Goal: Information Seeking & Learning: Learn about a topic

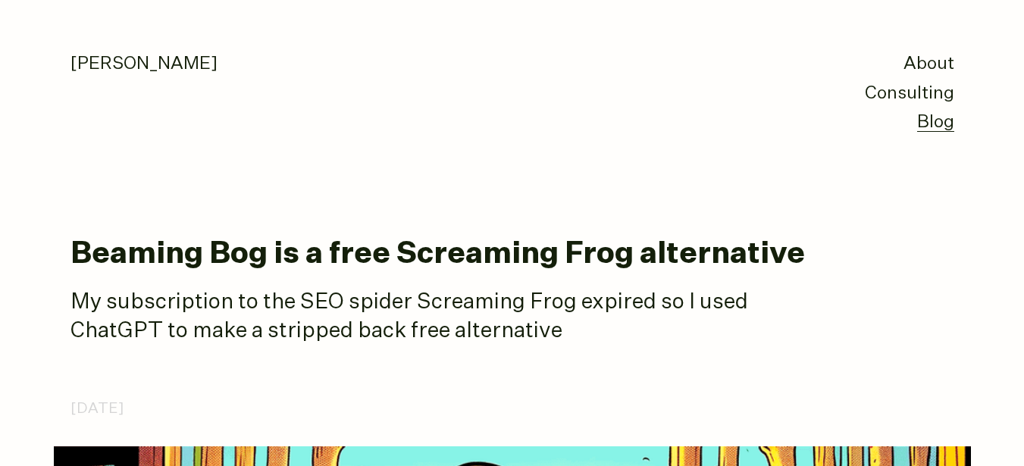
click at [402, 303] on p "My subscription to the SEO spider Screaming Frog expired so I used ChatGPT to m…" at bounding box center [450, 317] width 758 height 58
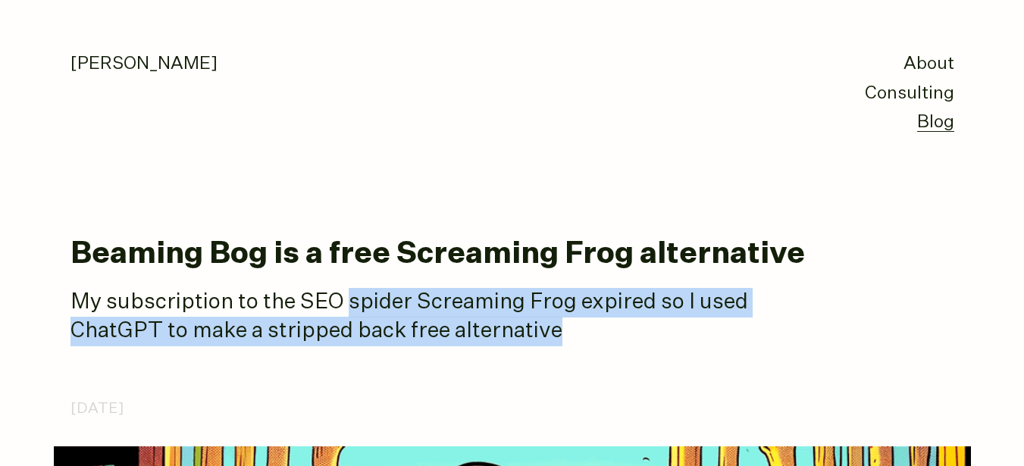
drag, startPoint x: 0, startPoint y: 0, endPoint x: 649, endPoint y: 332, distance: 729.0
click at [649, 332] on p "My subscription to the SEO spider Screaming Frog expired so I used ChatGPT to m…" at bounding box center [450, 317] width 758 height 58
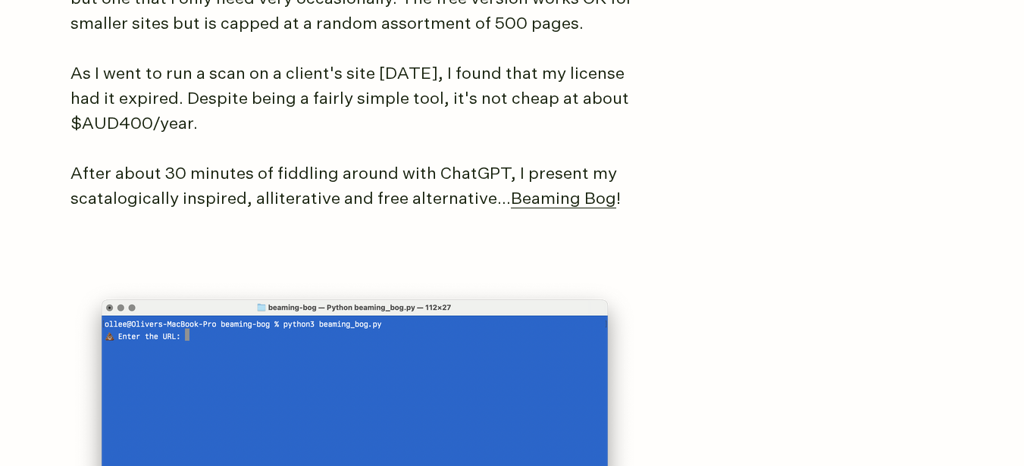
scroll to position [1356, 0]
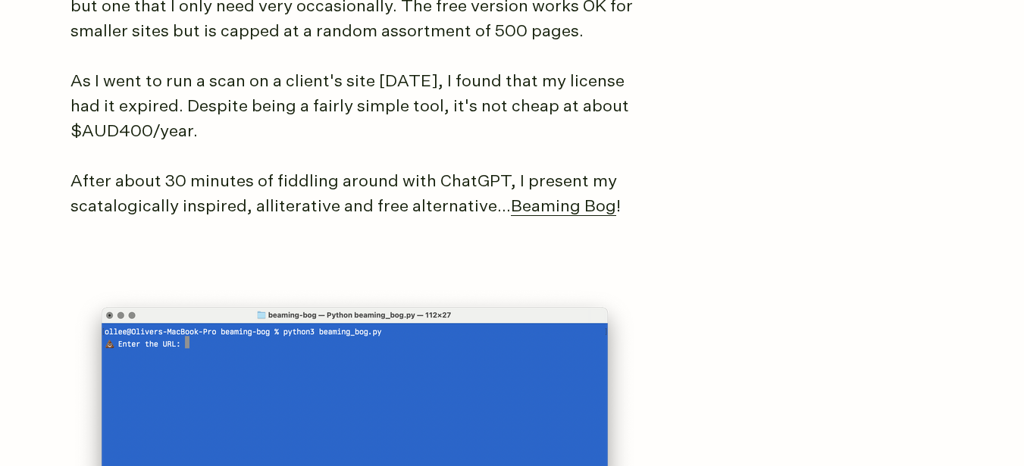
click at [205, 96] on p "As I went to run a scan on a client's site [DATE], I found that my license had …" at bounding box center [355, 107] width 569 height 75
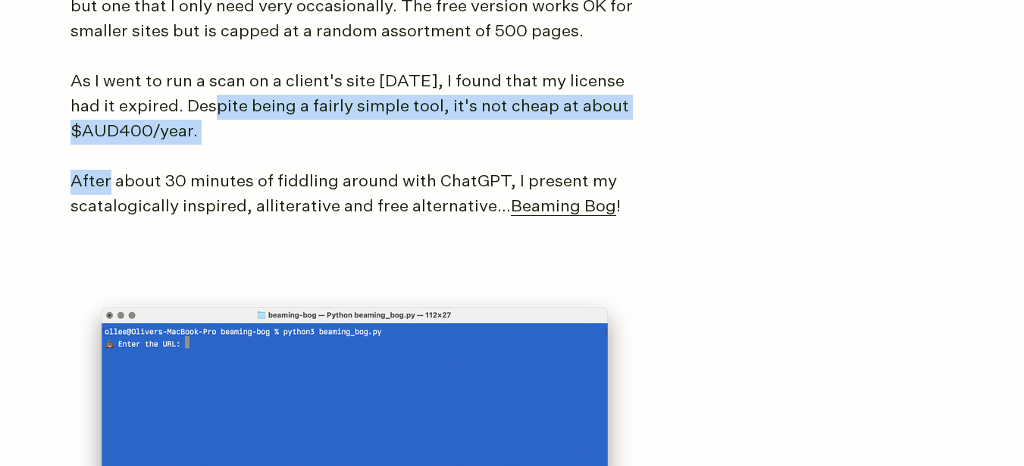
drag, startPoint x: 205, startPoint y: 96, endPoint x: 365, endPoint y: 149, distance: 168.3
click at [365, 149] on article "Beaming Bog is a free Screaming Frog alternative My subscription to the SEO spi…" at bounding box center [513, 355] width 884 height 2945
drag, startPoint x: 365, startPoint y: 149, endPoint x: 199, endPoint y: 108, distance: 171.7
click at [199, 108] on article "Beaming Bog is a free Screaming Frog alternative My subscription to the SEO spi…" at bounding box center [513, 355] width 884 height 2945
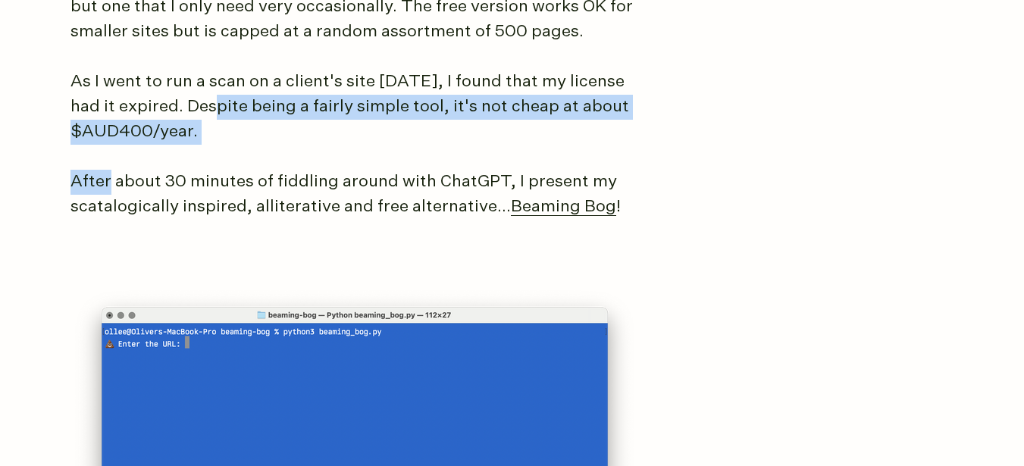
click at [199, 108] on p "As I went to run a scan on a client's site [DATE], I found that my license had …" at bounding box center [355, 107] width 569 height 75
drag, startPoint x: 199, startPoint y: 108, endPoint x: 315, endPoint y: 136, distance: 119.3
click at [315, 136] on p "As I went to run a scan on a client's site [DATE], I found that my license had …" at bounding box center [355, 107] width 569 height 75
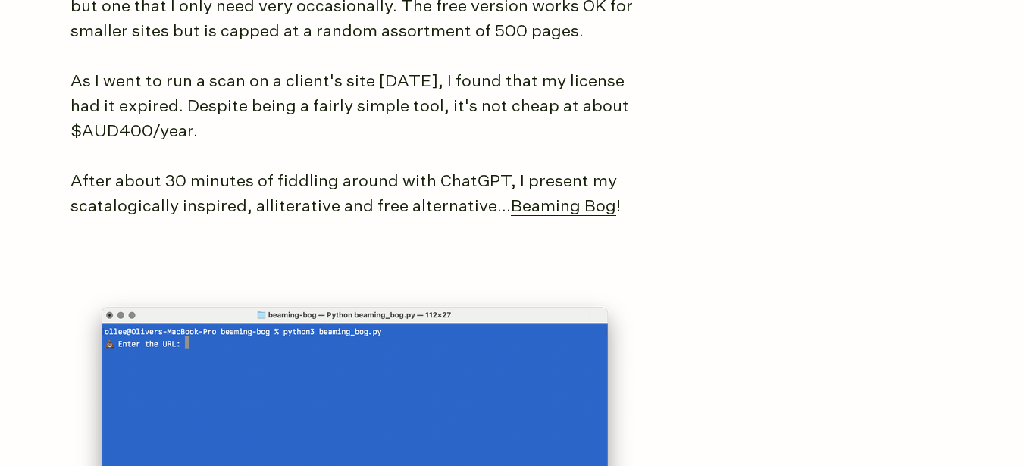
click at [134, 112] on p "As I went to run a scan on a client's site [DATE], I found that my license had …" at bounding box center [355, 107] width 569 height 75
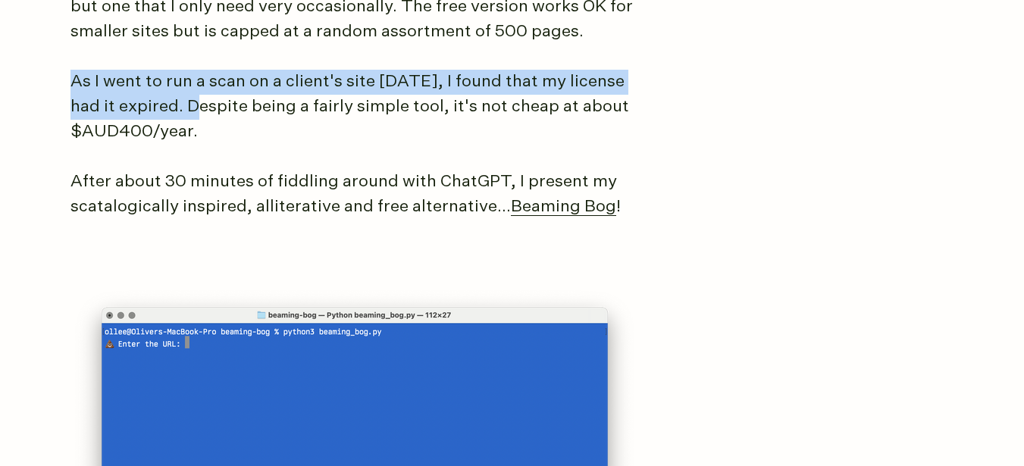
drag, startPoint x: 134, startPoint y: 112, endPoint x: 80, endPoint y: 83, distance: 61.4
click at [80, 83] on p "As I went to run a scan on a client's site [DATE], I found that my license had …" at bounding box center [355, 107] width 569 height 75
drag, startPoint x: 80, startPoint y: 83, endPoint x: 166, endPoint y: 102, distance: 87.9
click at [166, 102] on p "As I went to run a scan on a client's site [DATE], I found that my license had …" at bounding box center [355, 107] width 569 height 75
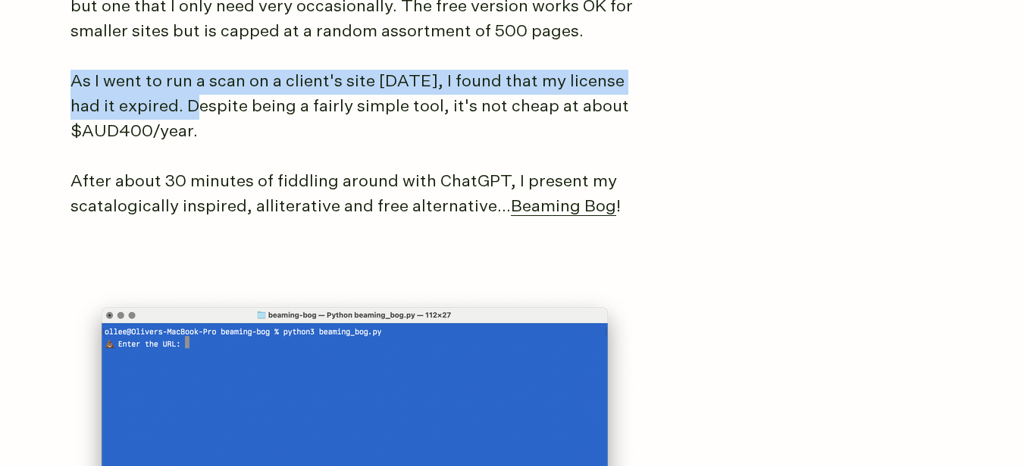
click at [166, 102] on p "As I went to run a scan on a client's site [DATE], I found that my license had …" at bounding box center [355, 107] width 569 height 75
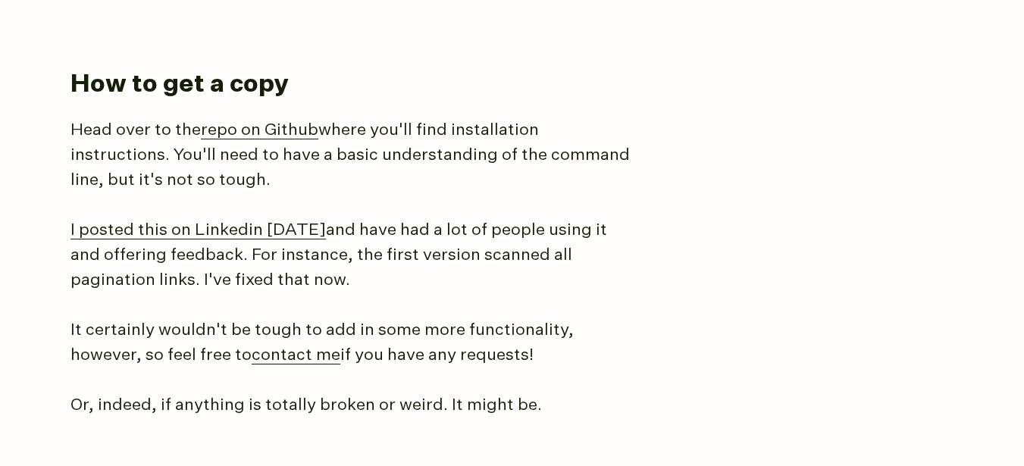
scroll to position [2335, 0]
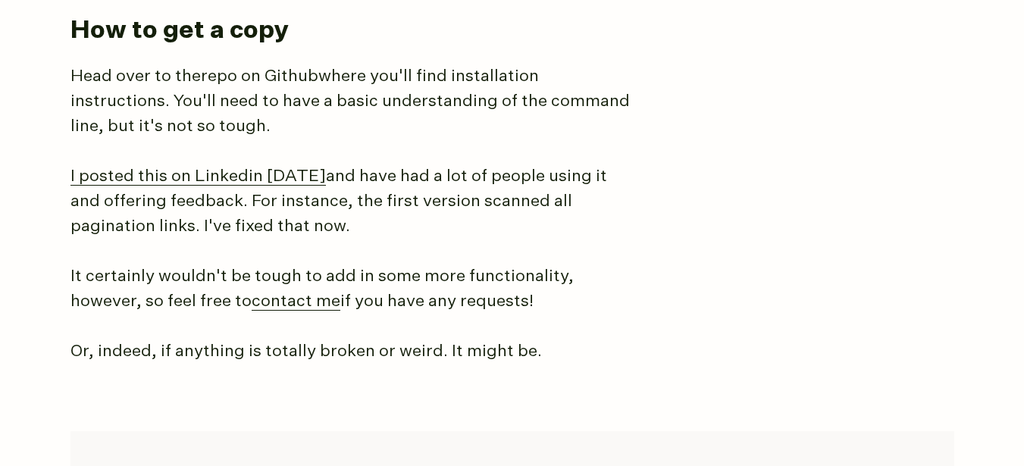
click at [246, 68] on link "repo on Github" at bounding box center [260, 76] width 118 height 17
